Goal: Transaction & Acquisition: Download file/media

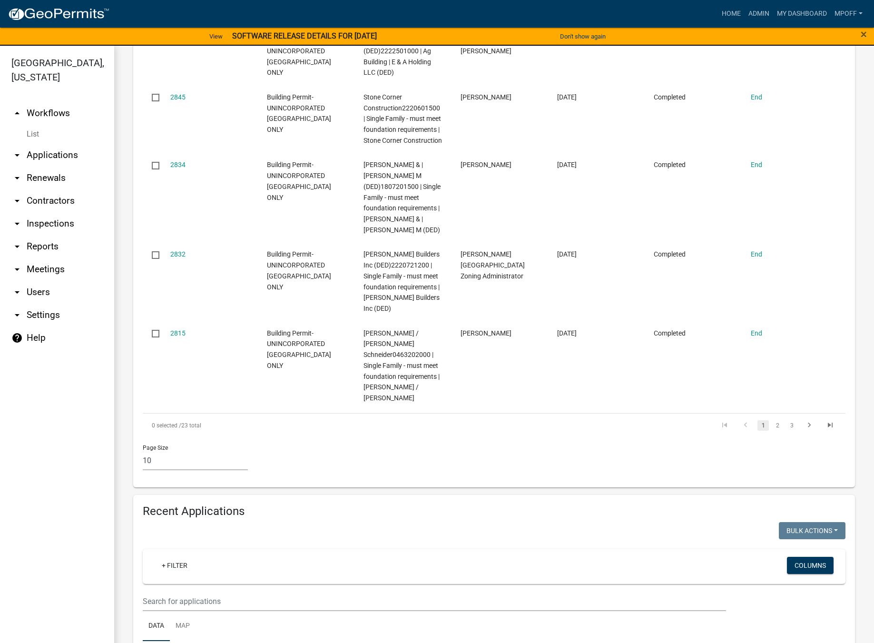
scroll to position [1047, 0]
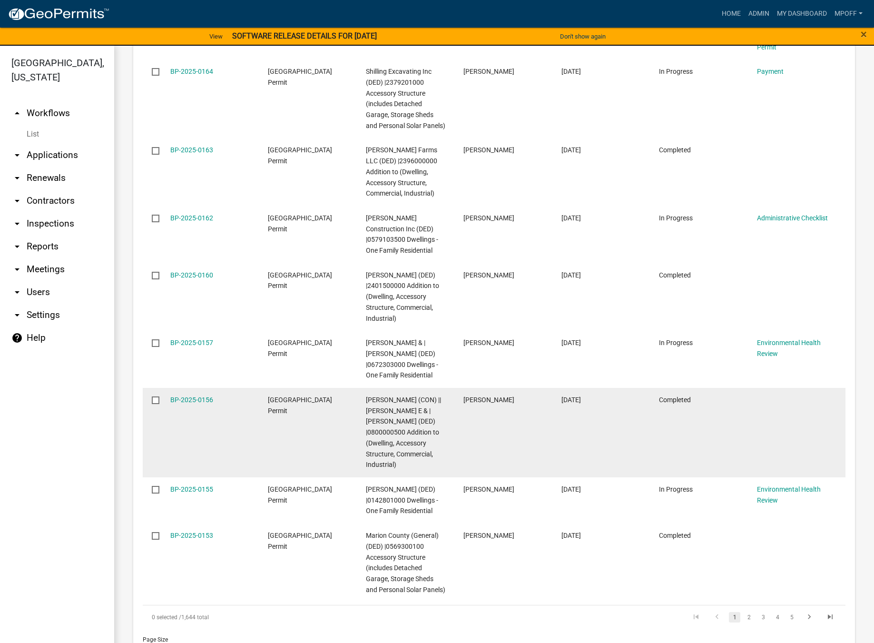
scroll to position [1401, 0]
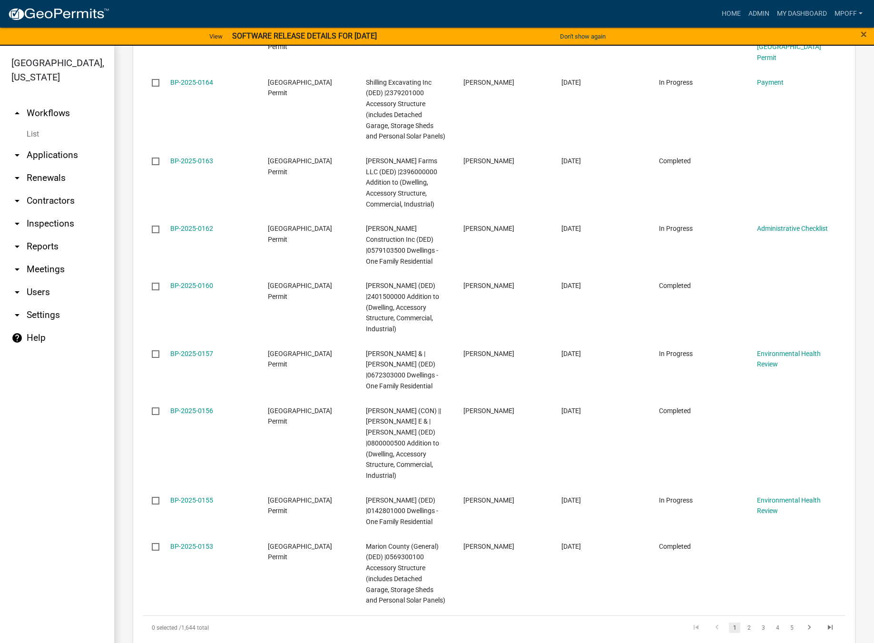
click at [37, 235] on link "arrow_drop_down Reports" at bounding box center [57, 246] width 114 height 23
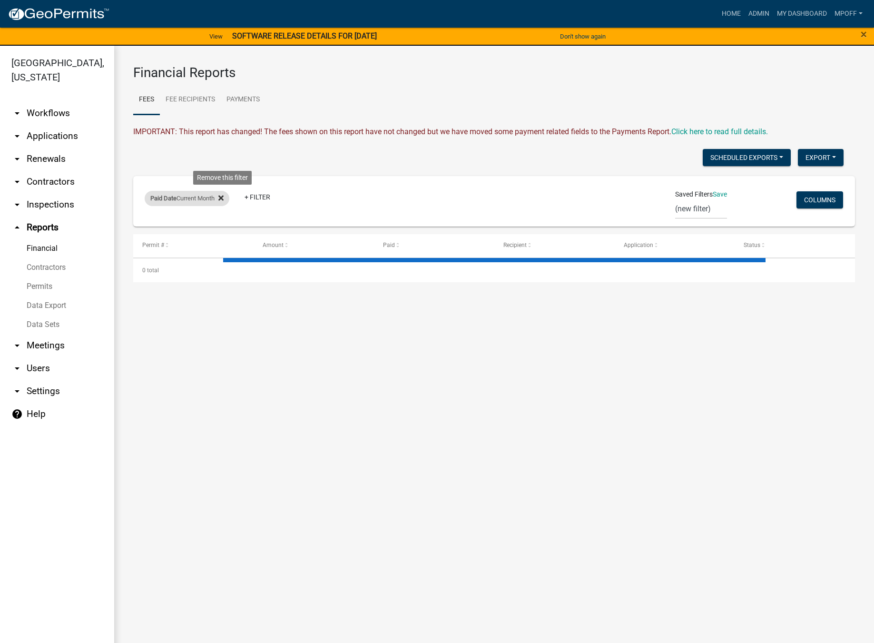
click at [218, 200] on fa-icon at bounding box center [219, 198] width 9 height 15
click at [172, 202] on link "+ Filter" at bounding box center [165, 199] width 41 height 17
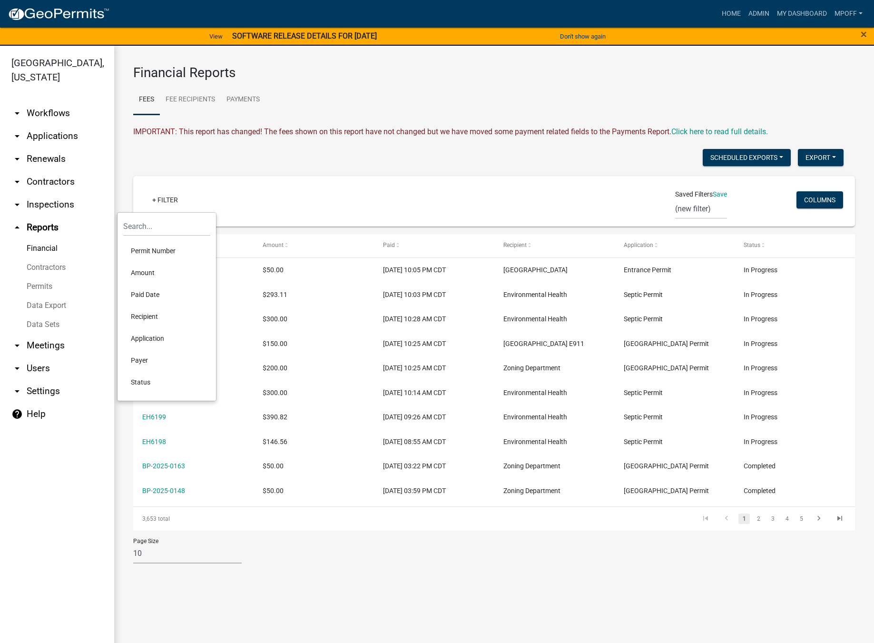
click at [58, 296] on link "Data Export" at bounding box center [57, 305] width 114 height 19
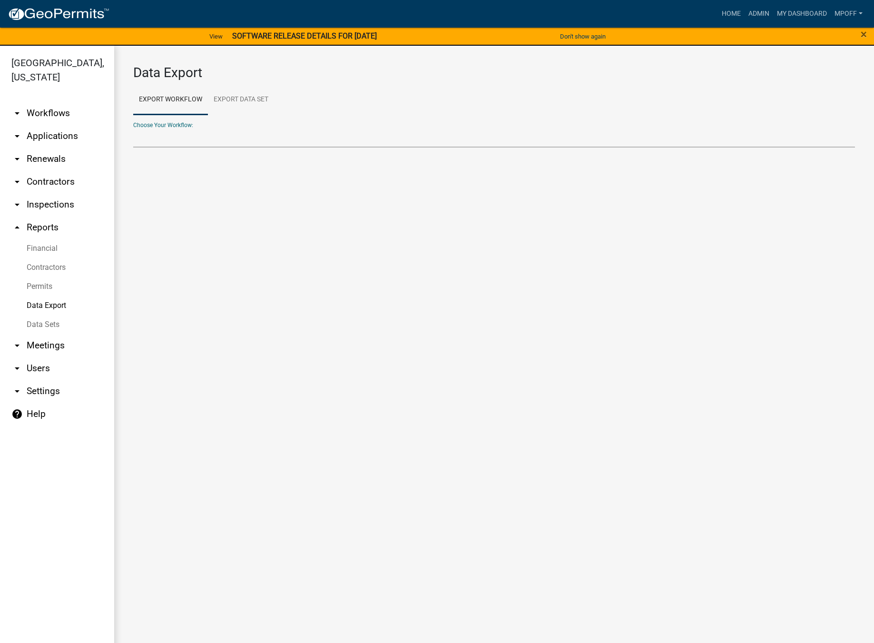
click at [156, 139] on select "Contractors E911 Address Work Order - Internal Use Only EH-Internal Rabies Expo…" at bounding box center [494, 138] width 722 height 20
select select "6: Object"
click at [133, 128] on select "Contractors E911 Address Work Order - Internal Use Only EH-Internal Rabies Expo…" at bounding box center [494, 138] width 722 height 20
select select "0: null"
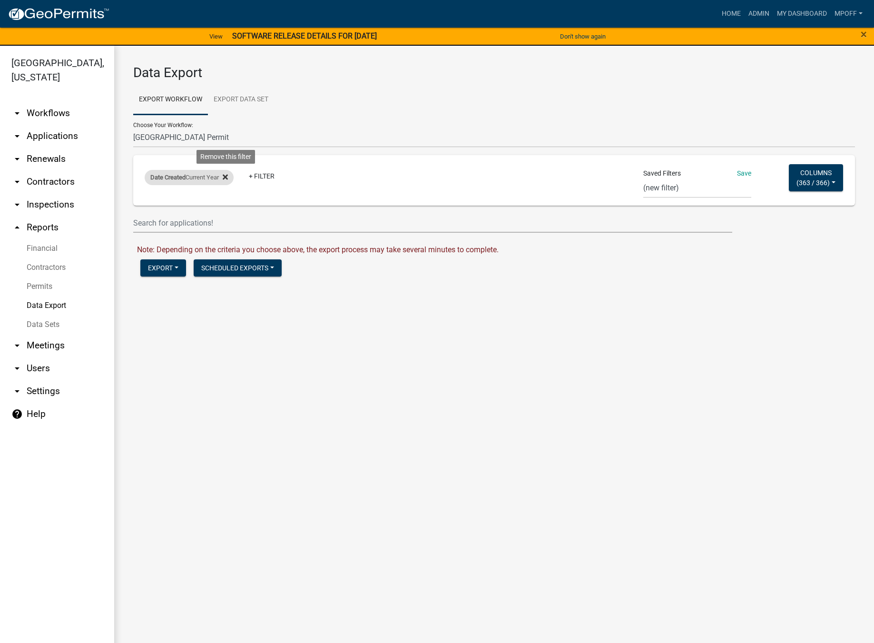
click at [228, 177] on icon at bounding box center [225, 176] width 5 height 5
click at [158, 183] on link "+ Filter" at bounding box center [165, 178] width 41 height 17
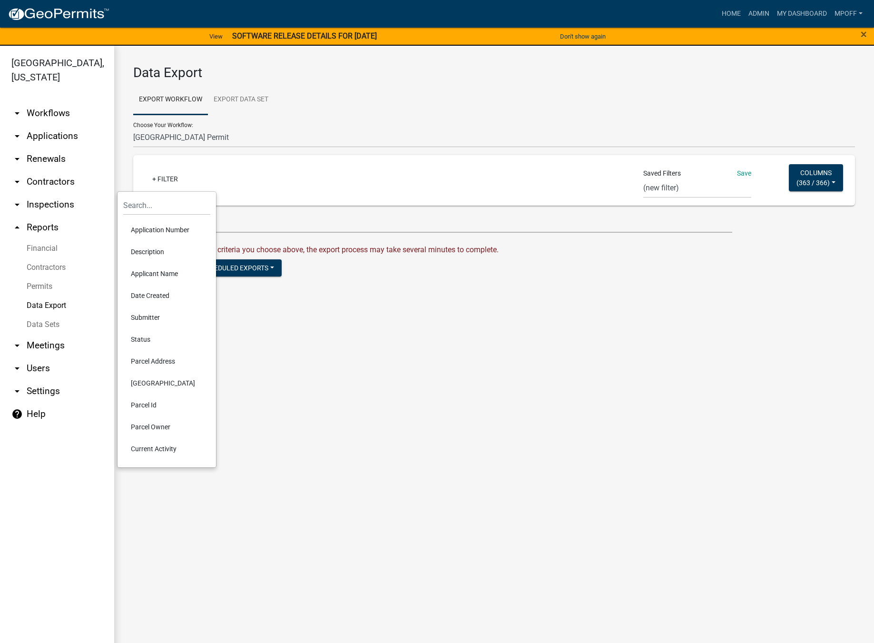
click at [141, 296] on li "Date Created" at bounding box center [166, 296] width 87 height 22
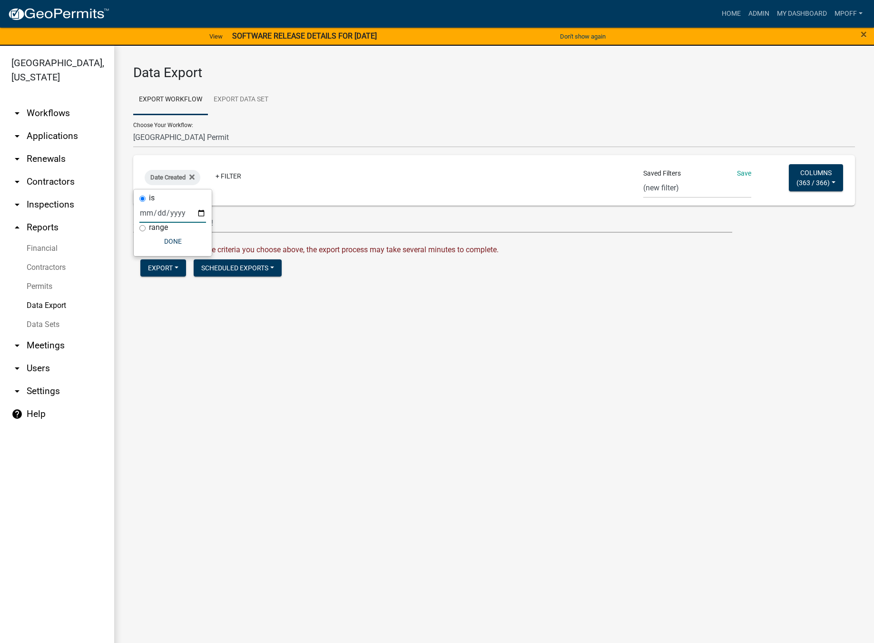
click at [149, 214] on input "date" at bounding box center [172, 213] width 67 height 20
click at [142, 226] on input "range" at bounding box center [142, 228] width 6 height 6
radio input "true"
click at [204, 230] on select "Today Yesterday Current Week Previous Week Current Month Last Month Current Cal…" at bounding box center [204, 223] width 95 height 20
select select "previous_1_months"
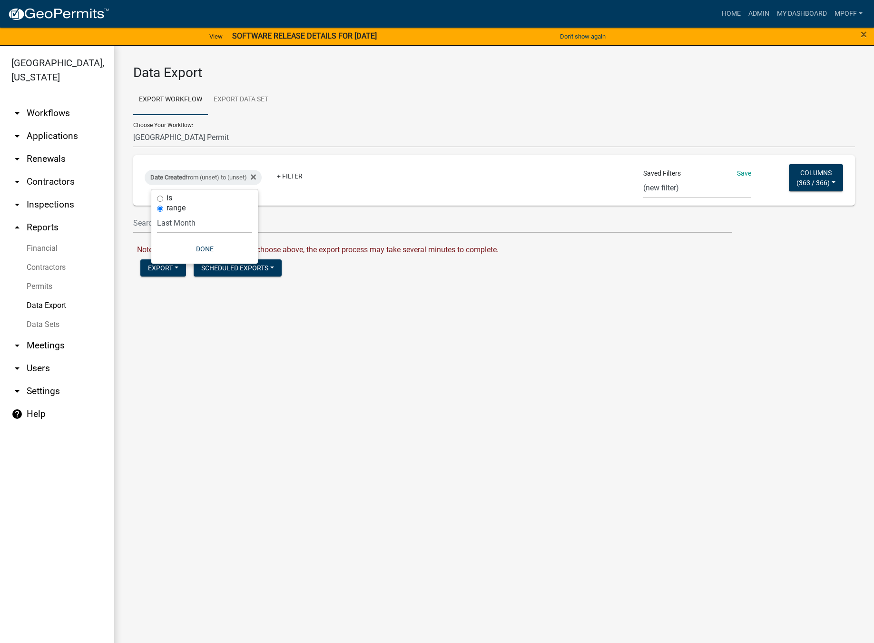
click at [157, 213] on select "Today Yesterday Current Week Previous Week Current Month Last Month Current Cal…" at bounding box center [204, 223] width 95 height 20
click at [187, 245] on button "Done" at bounding box center [189, 248] width 95 height 17
click at [675, 186] on select "Building Permit Export for Board E911 report of new addresses land division zon…" at bounding box center [697, 188] width 108 height 20
select select "6: eec18bf0-dc24-4324-b735-6ce9063e30c6"
click at [643, 178] on select "Building Permit Export for Board E911 report of new addresses land division zon…" at bounding box center [697, 188] width 108 height 20
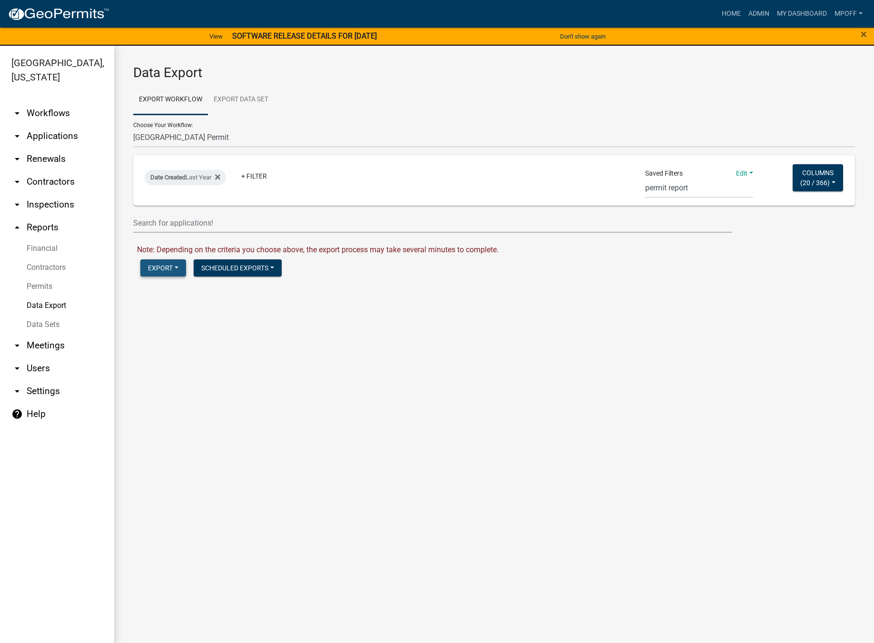
click at [156, 263] on button "Export" at bounding box center [163, 267] width 46 height 17
click at [188, 296] on button "Excel Format (.xlsx)" at bounding box center [188, 292] width 97 height 23
click at [207, 291] on link "Download Marion County Building Permit.xlsx" at bounding box center [210, 288] width 147 height 9
click at [219, 177] on icon at bounding box center [217, 176] width 5 height 5
click at [172, 182] on link "+ Filter" at bounding box center [165, 178] width 41 height 17
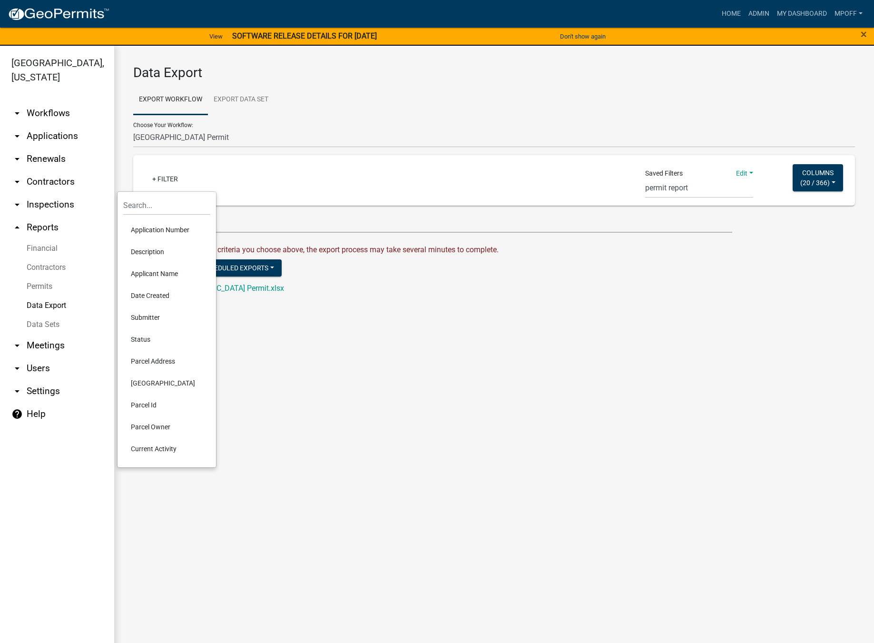
click at [144, 293] on li "Date Created" at bounding box center [166, 296] width 87 height 22
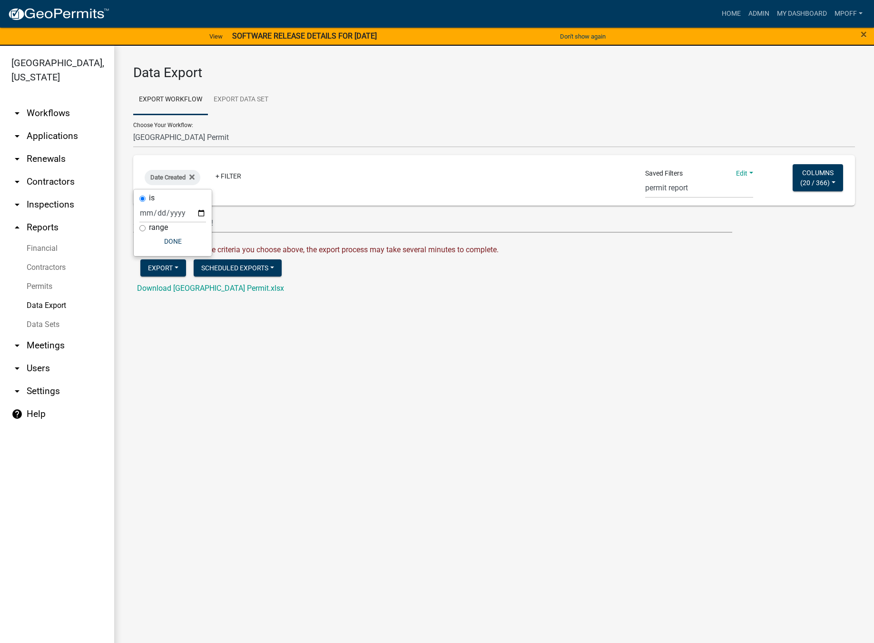
click at [140, 228] on input "range" at bounding box center [142, 228] width 6 height 6
radio input "true"
click at [186, 228] on select "Today Yesterday Current Week Previous Week Current Month Last Month Current Cal…" at bounding box center [204, 223] width 95 height 20
select select "previous_1_months"
click at [157, 213] on select "Today Yesterday Current Week Previous Week Current Month Last Month Current Cal…" at bounding box center [204, 223] width 95 height 20
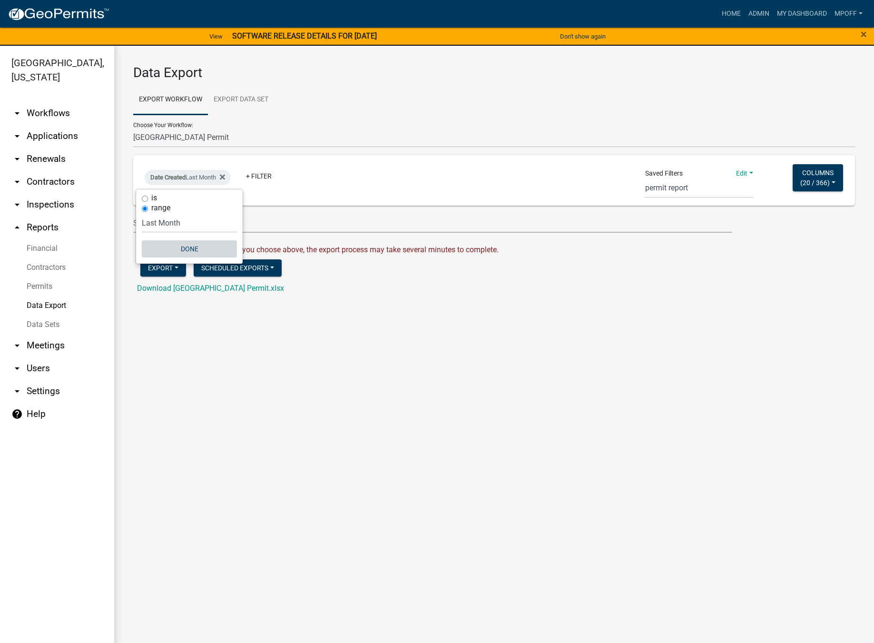
click at [188, 250] on button "Done" at bounding box center [189, 248] width 95 height 17
click at [174, 269] on button "Export" at bounding box center [163, 267] width 46 height 17
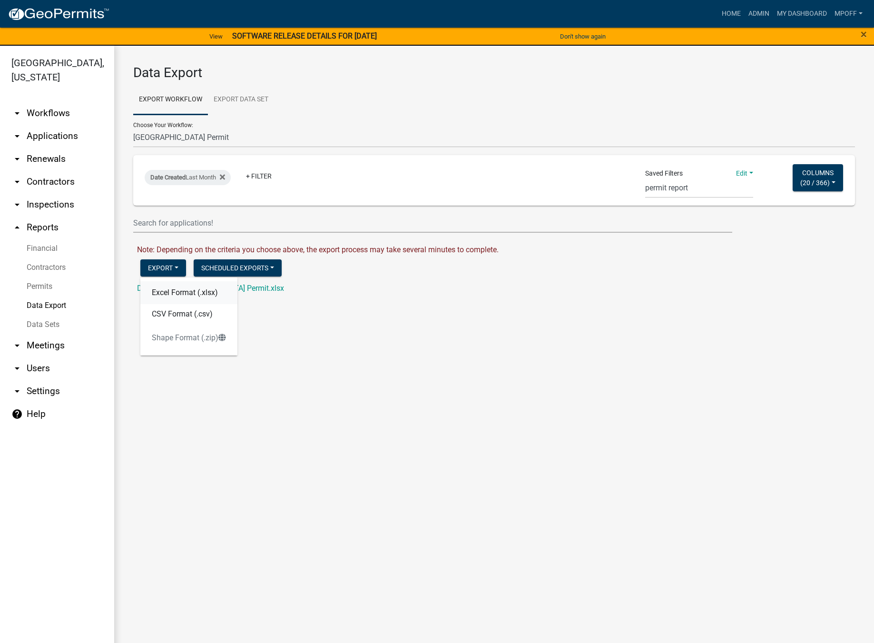
click at [204, 295] on button "Excel Format (.xlsx)" at bounding box center [188, 292] width 97 height 23
click at [202, 285] on link "Download Marion County Building Permit.xlsx" at bounding box center [210, 288] width 147 height 9
click at [210, 290] on link "Download Marion County Building Permit.xlsx" at bounding box center [210, 288] width 147 height 9
click at [221, 175] on fa-icon at bounding box center [220, 177] width 9 height 15
click at [172, 180] on link "+ Filter" at bounding box center [165, 178] width 41 height 17
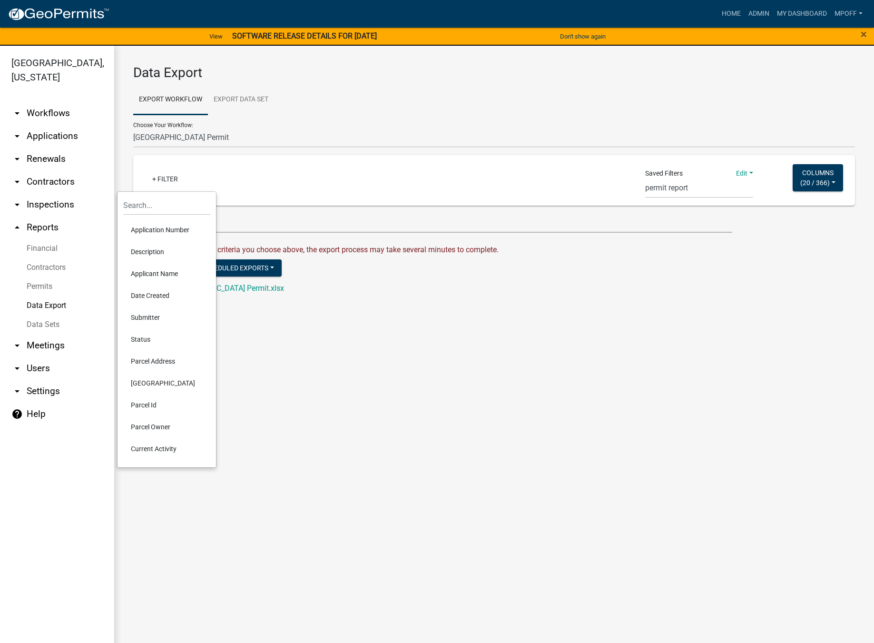
click at [137, 292] on li "Date Created" at bounding box center [166, 296] width 87 height 22
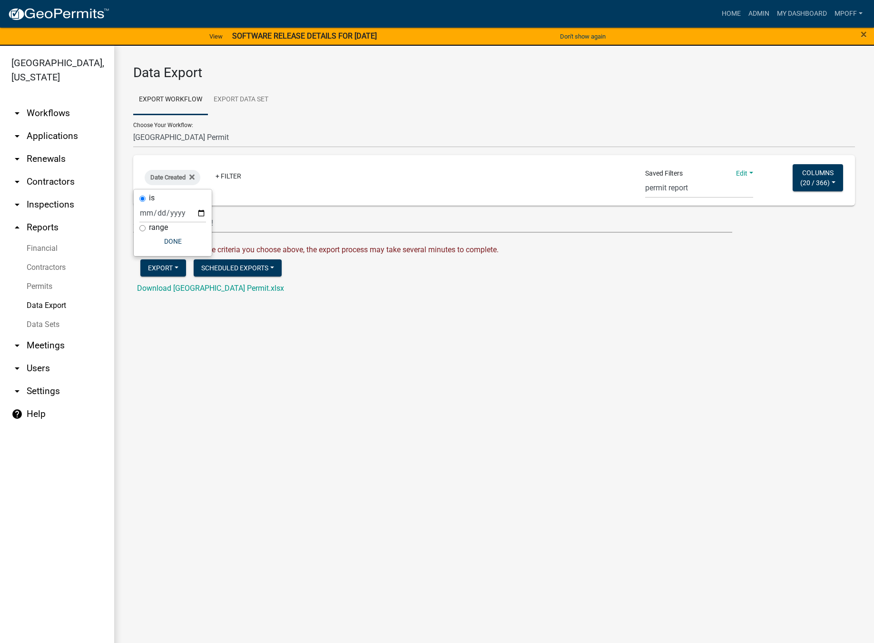
click at [159, 227] on label "range" at bounding box center [158, 228] width 19 height 8
click at [146, 227] on input "range" at bounding box center [142, 228] width 6 height 6
radio input "true"
click at [183, 234] on div "is range Today Yesterday Current Week Previous Week Current Month Last Month Cu…" at bounding box center [204, 226] width 107 height 74
click at [188, 231] on select "Today Yesterday Current Week Previous Week Current Month Last Month Current Cal…" at bounding box center [204, 223] width 95 height 20
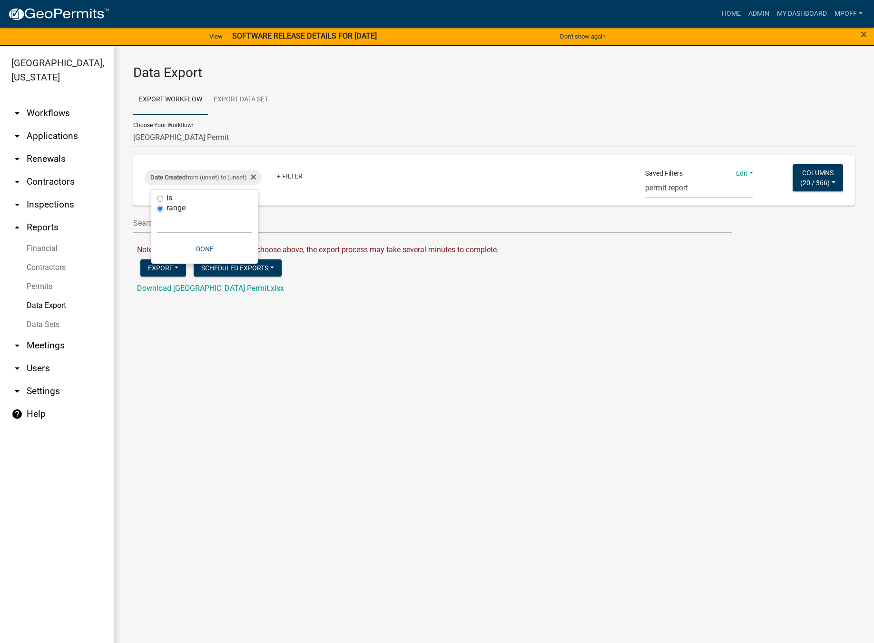
select select "this_1_years"
click at [157, 213] on select "Today Yesterday Current Week Previous Week Current Month Last Month Current Cal…" at bounding box center [204, 223] width 95 height 20
click at [189, 247] on button "Done" at bounding box center [190, 248] width 95 height 17
click at [158, 267] on button "Export" at bounding box center [163, 267] width 46 height 17
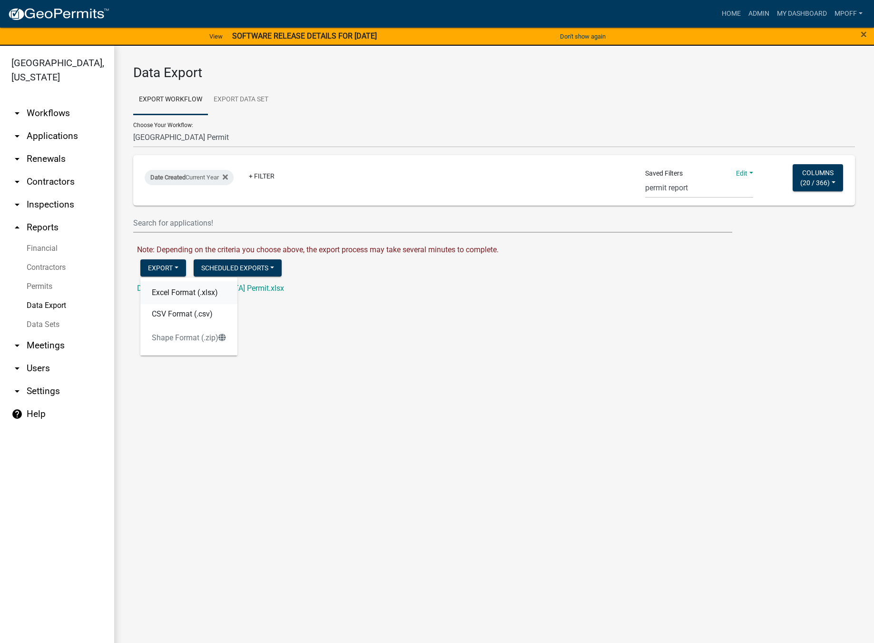
click at [180, 291] on button "Excel Format (.xlsx)" at bounding box center [188, 292] width 97 height 23
click at [187, 289] on link "Download Marion County Building Permit.xlsx" at bounding box center [210, 288] width 147 height 9
